Goal: Task Accomplishment & Management: Use online tool/utility

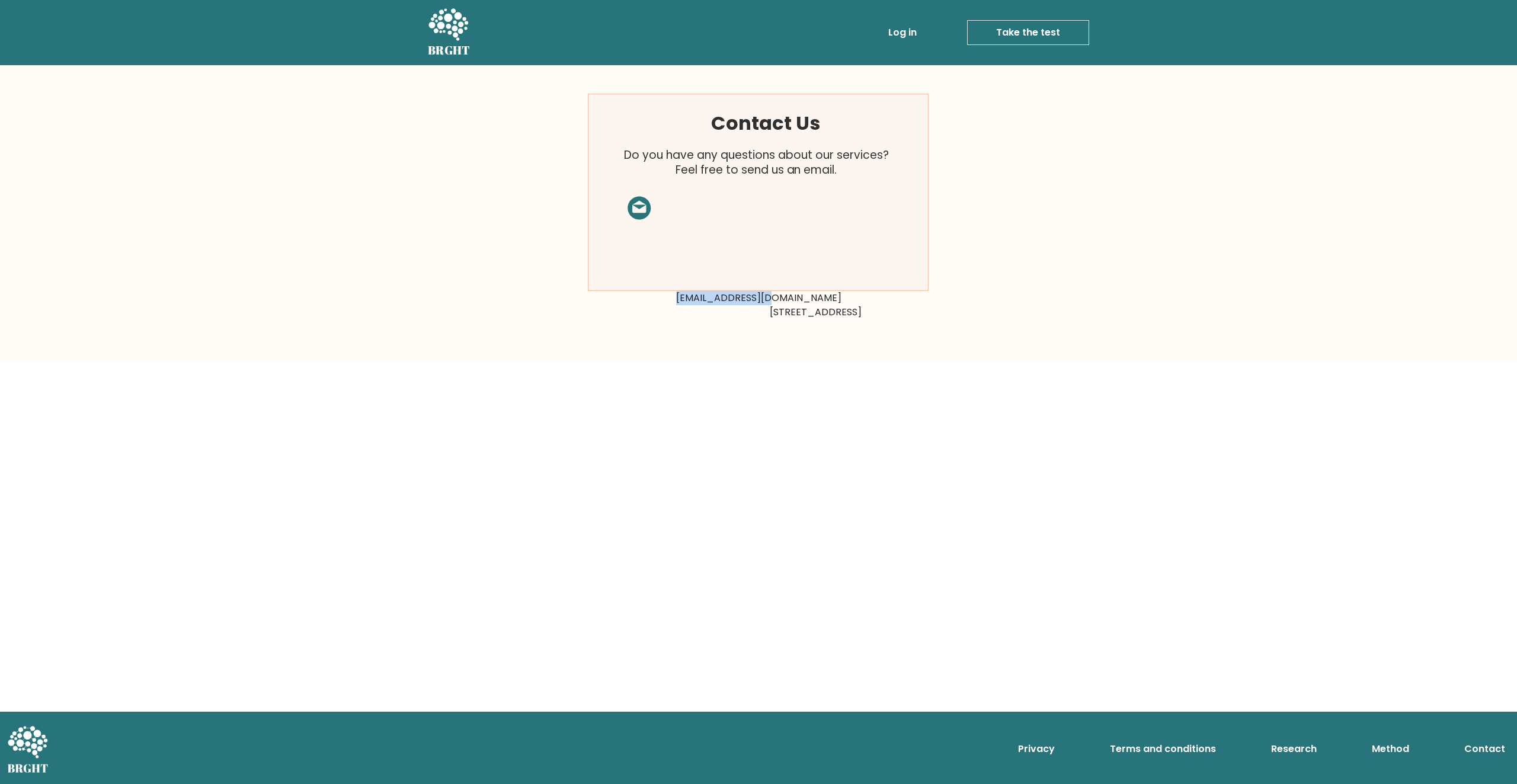
click at [1013, 33] on link "Take the test" at bounding box center [1028, 32] width 122 height 25
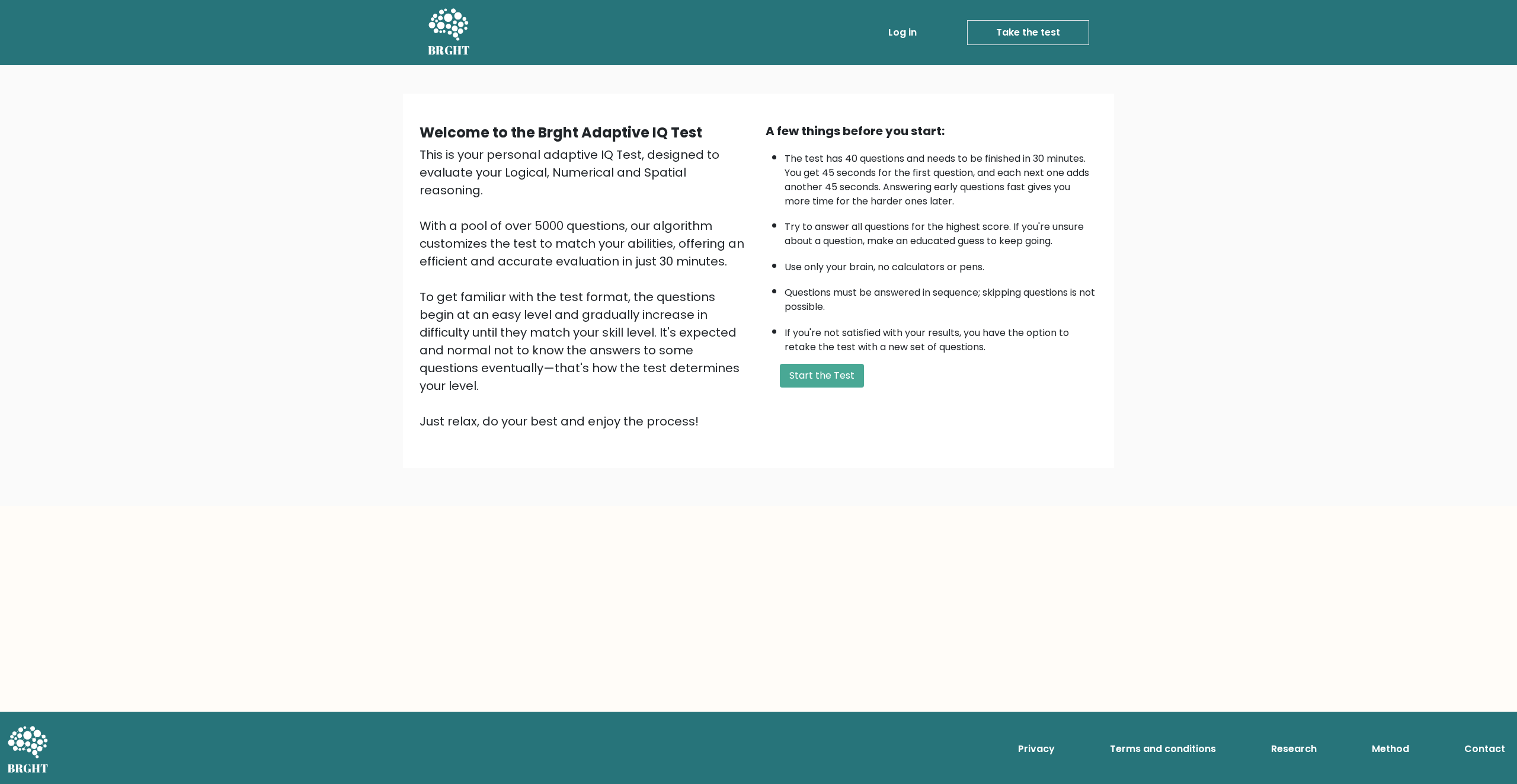
click at [451, 32] on icon at bounding box center [449, 24] width 40 height 32
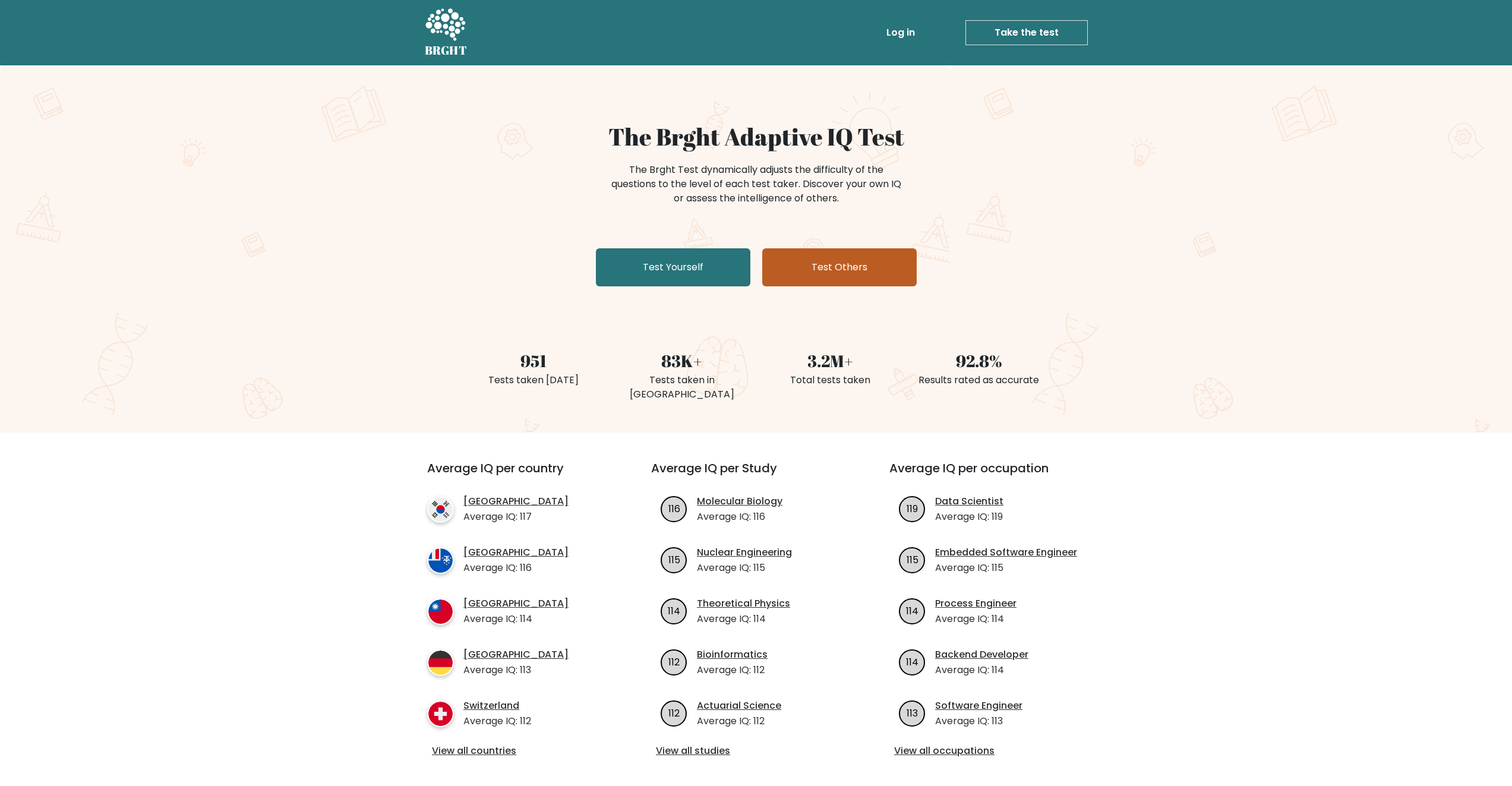
click at [872, 276] on link "Test Others" at bounding box center [839, 268] width 154 height 38
